Goal: Transaction & Acquisition: Purchase product/service

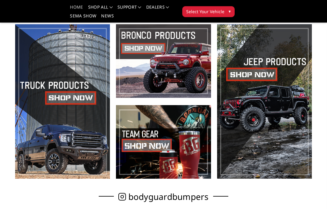
scroll to position [137, 0]
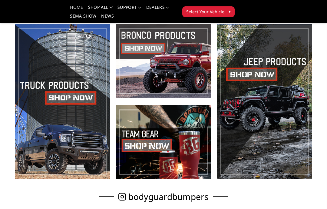
click at [73, 102] on span at bounding box center [62, 101] width 95 height 154
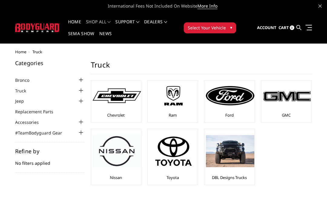
click at [224, 104] on img at bounding box center [230, 95] width 48 height 19
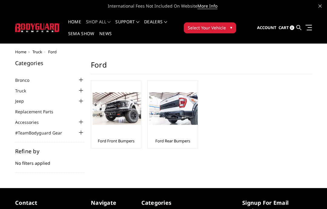
click at [115, 110] on img at bounding box center [117, 108] width 48 height 32
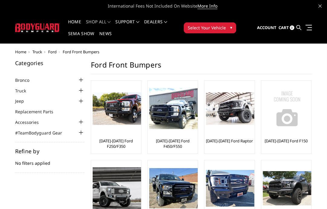
click at [103, 122] on img at bounding box center [117, 108] width 48 height 32
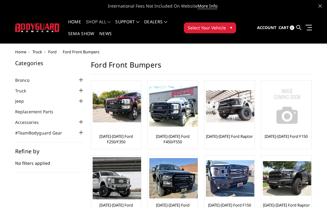
scroll to position [24, 0]
